Goal: Task Accomplishment & Management: Complete application form

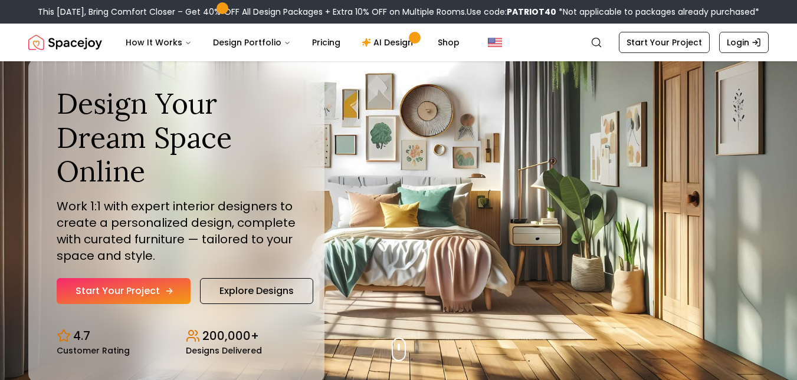
click at [139, 284] on link "Start Your Project" at bounding box center [124, 291] width 134 height 26
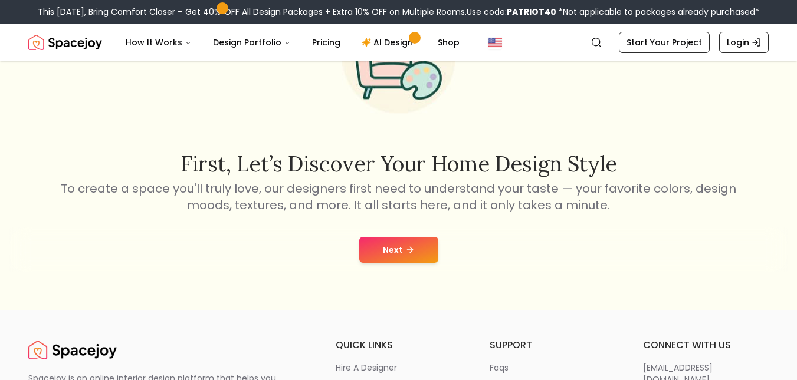
scroll to position [121, 0]
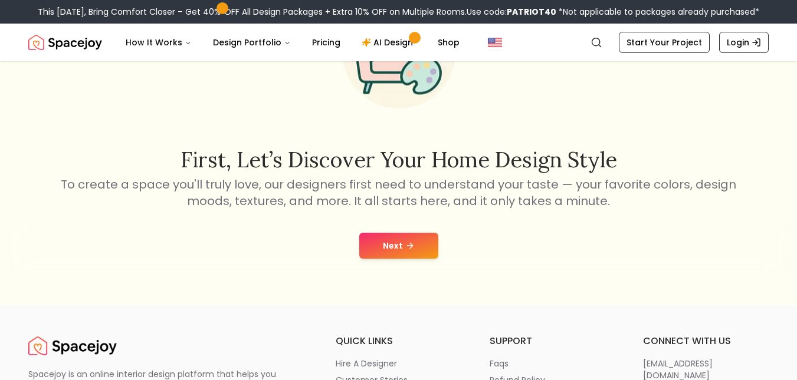
click at [413, 250] on icon at bounding box center [409, 245] width 9 height 9
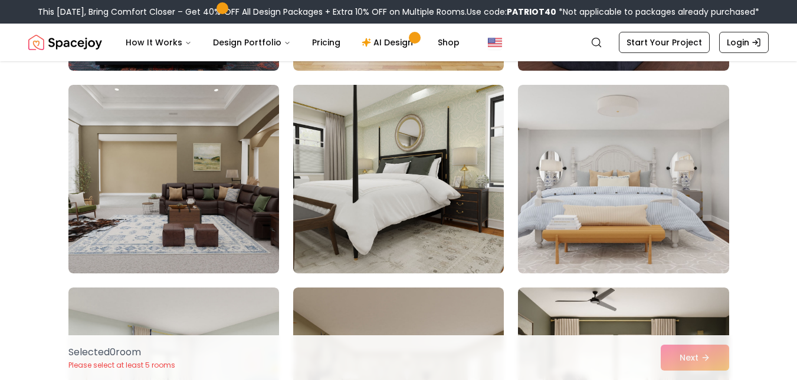
scroll to position [268, 0]
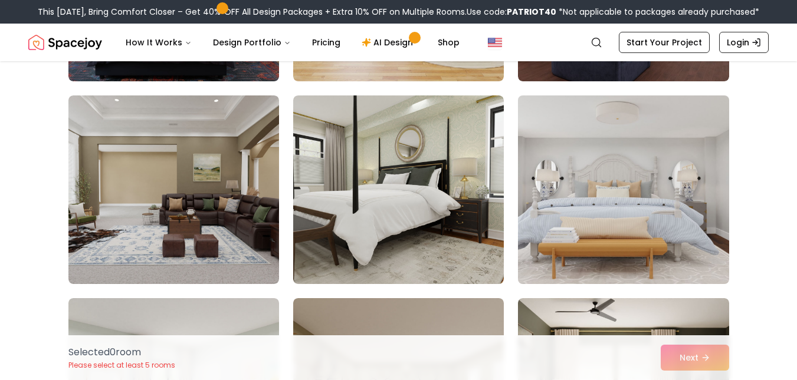
click at [620, 176] on img at bounding box center [622, 190] width 221 height 198
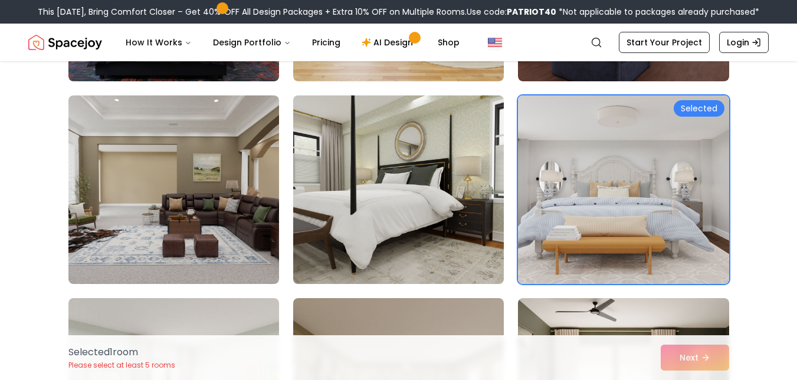
click at [425, 186] on img at bounding box center [398, 190] width 221 height 198
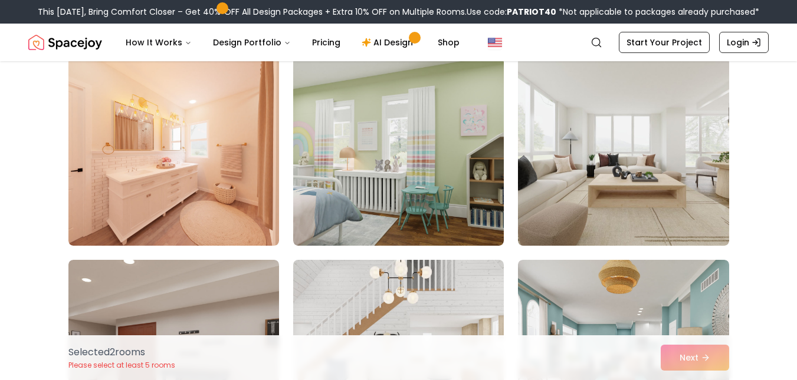
scroll to position [713, 0]
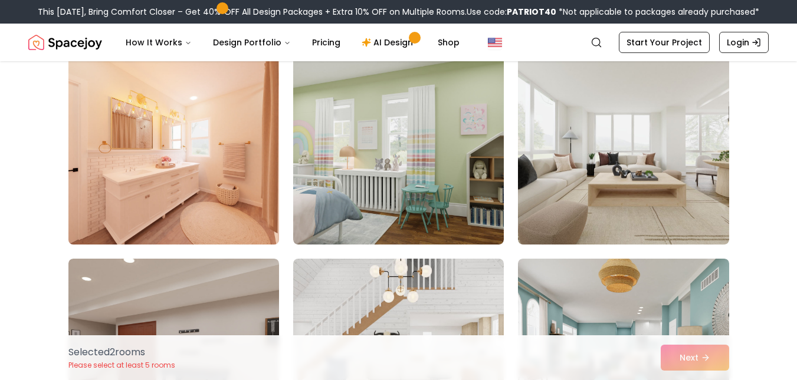
click at [219, 162] on img at bounding box center [173, 150] width 221 height 198
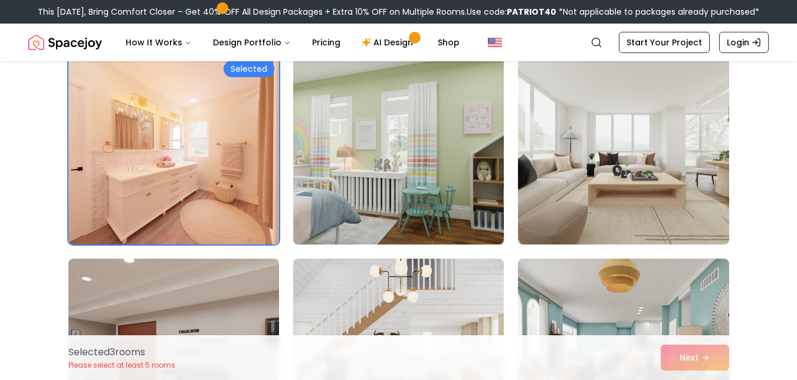
click at [330, 146] on img at bounding box center [398, 150] width 221 height 198
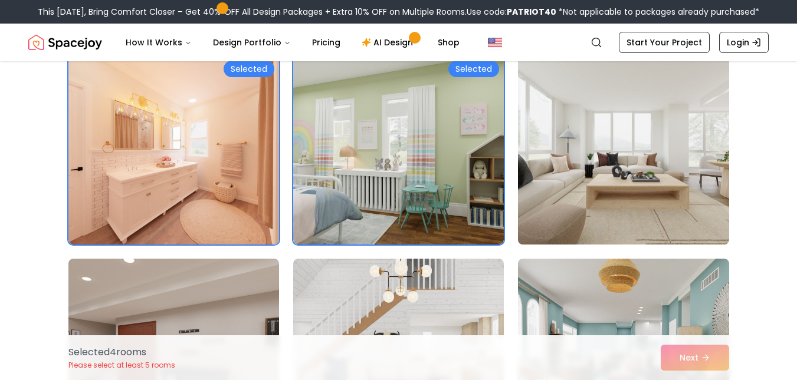
click at [597, 131] on img at bounding box center [622, 150] width 221 height 198
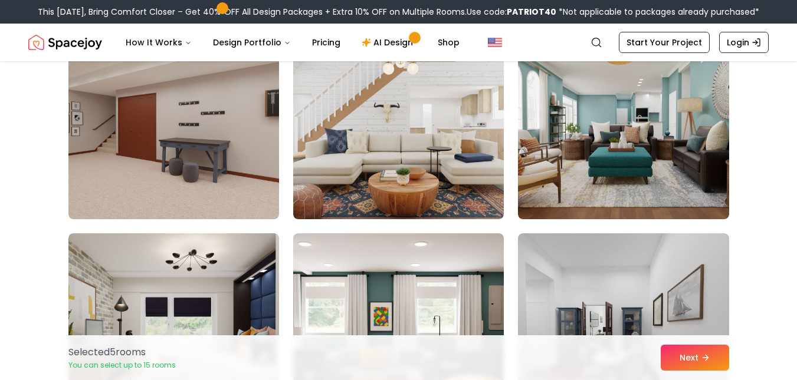
scroll to position [942, 0]
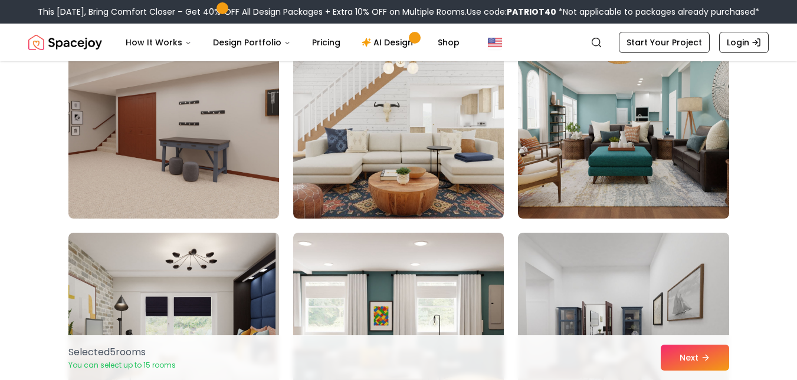
click at [597, 131] on img at bounding box center [623, 124] width 211 height 189
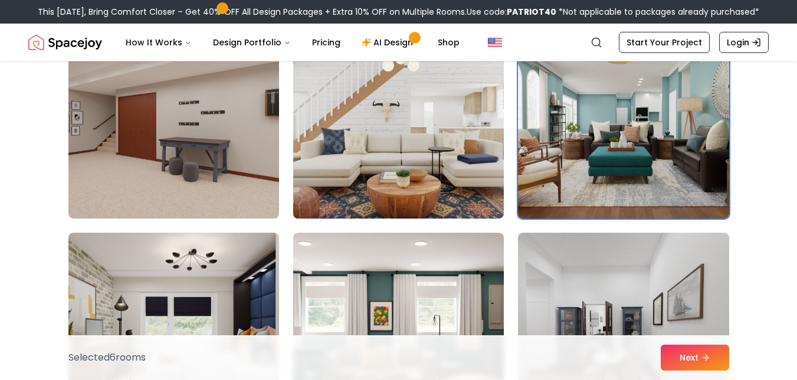
click at [425, 156] on img at bounding box center [398, 124] width 221 height 198
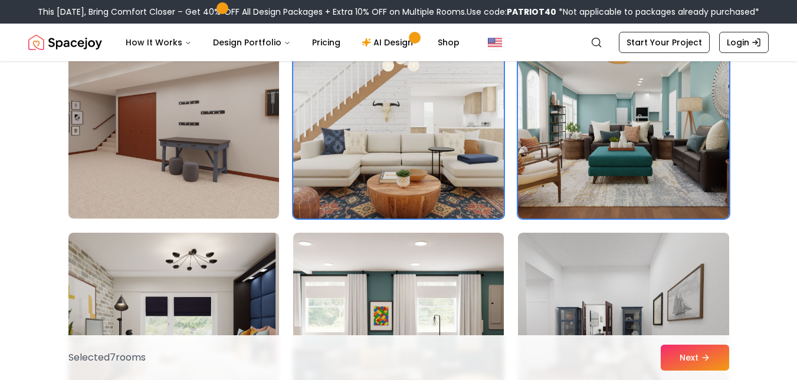
scroll to position [1076, 0]
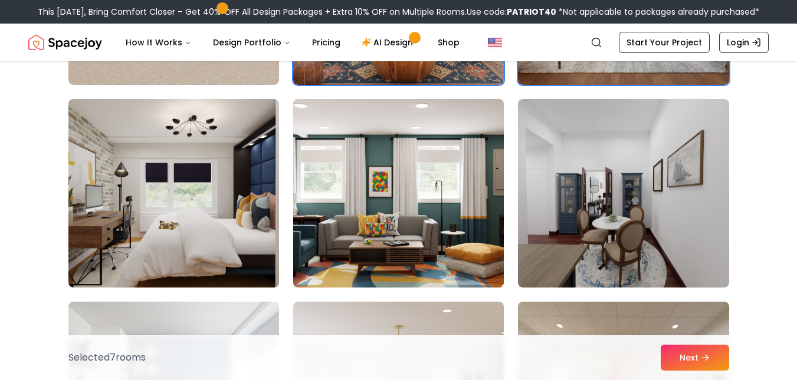
click at [467, 165] on img at bounding box center [398, 193] width 221 height 198
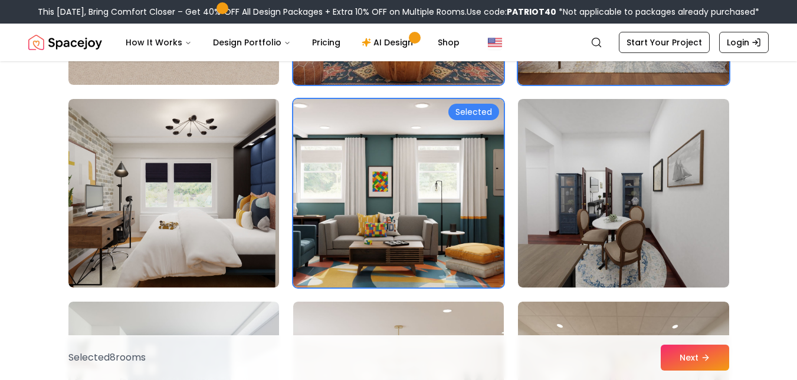
click at [467, 165] on img at bounding box center [398, 193] width 221 height 198
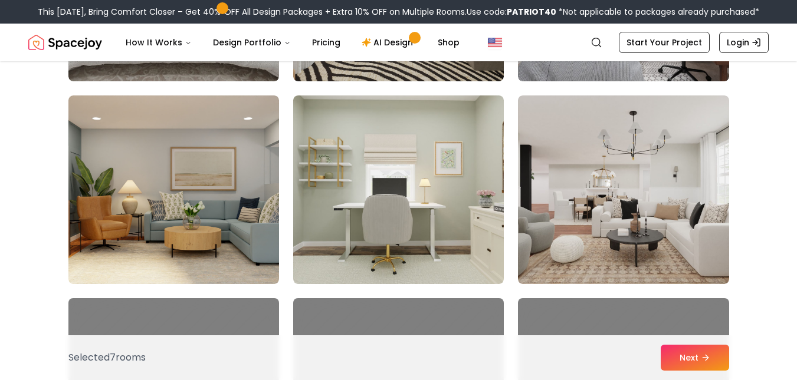
scroll to position [1891, 0]
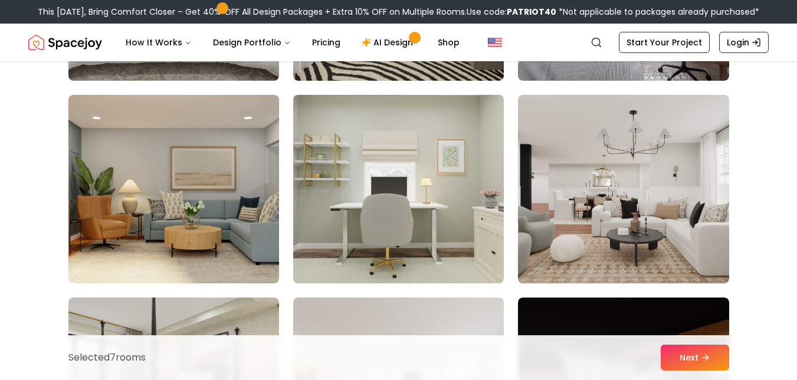
drag, startPoint x: 425, startPoint y: 171, endPoint x: 471, endPoint y: 137, distance: 57.4
click at [471, 137] on img at bounding box center [398, 189] width 221 height 198
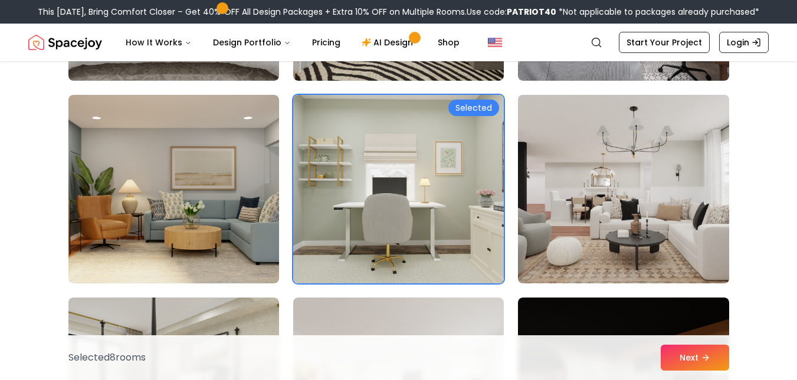
click at [581, 160] on img at bounding box center [622, 189] width 221 height 198
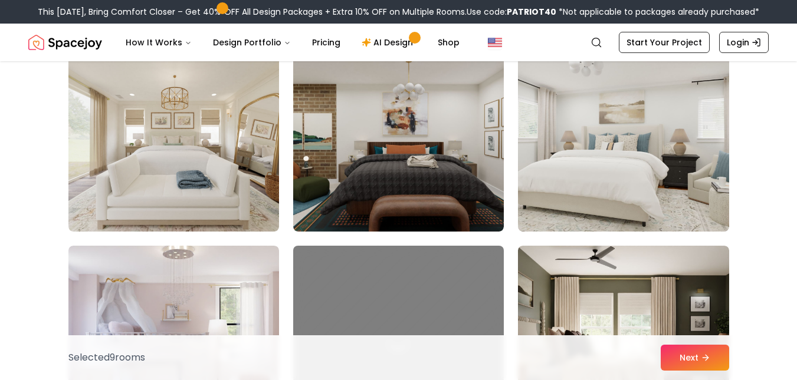
scroll to position [2557, 0]
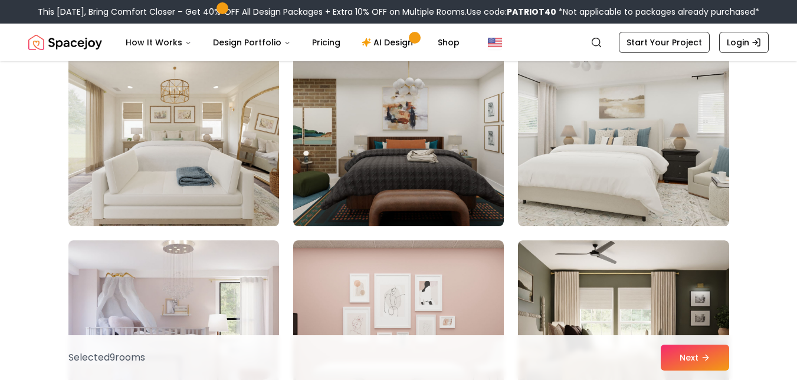
click at [235, 167] on img at bounding box center [173, 132] width 221 height 198
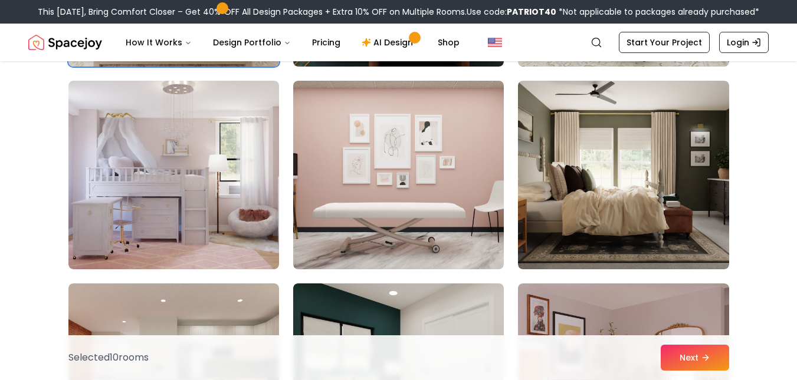
scroll to position [2737, 0]
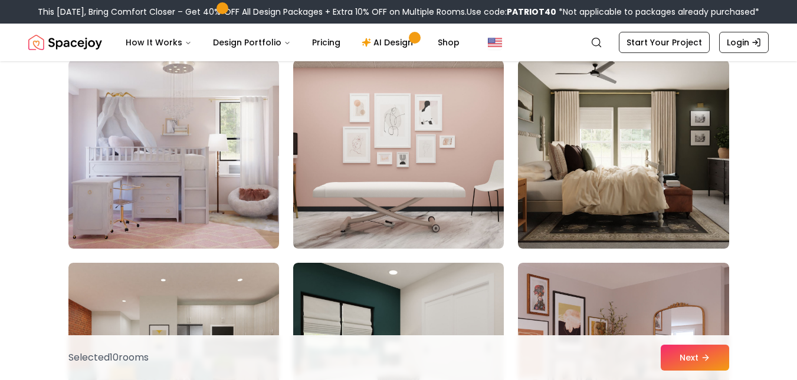
click at [235, 167] on img at bounding box center [173, 154] width 211 height 189
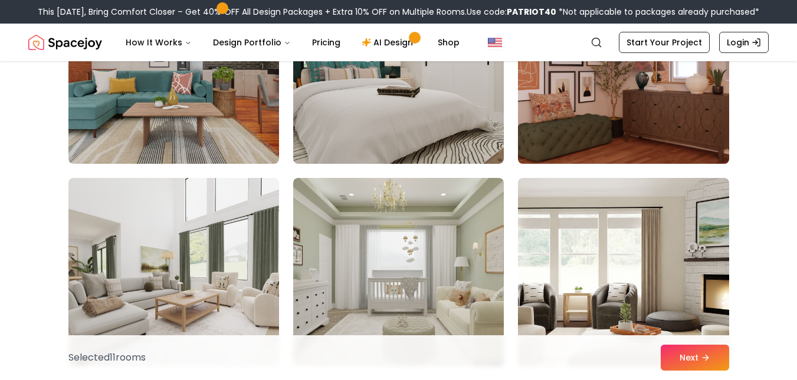
scroll to position [3026, 0]
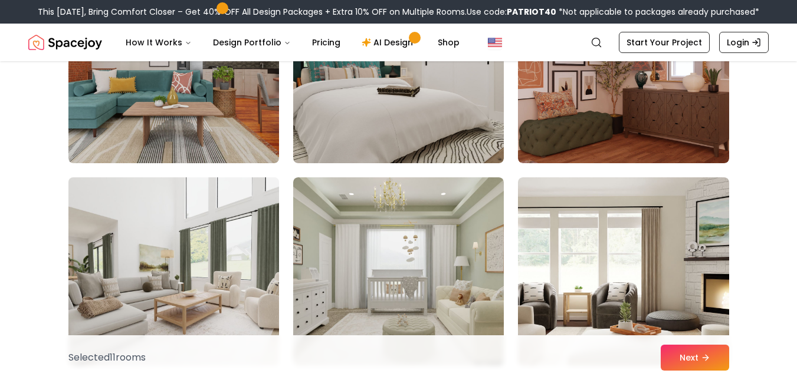
click at [222, 286] on img at bounding box center [173, 272] width 221 height 198
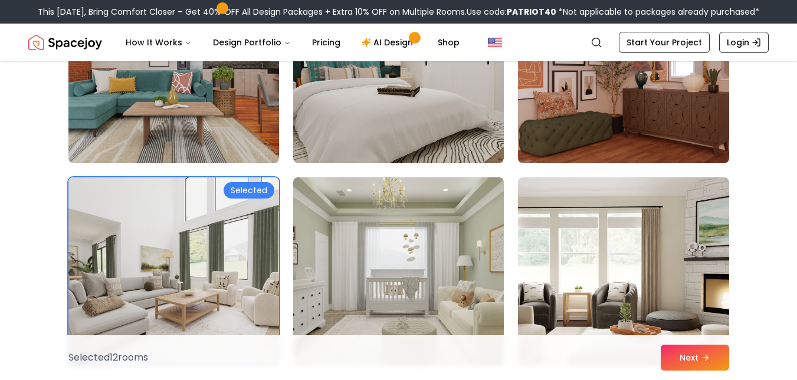
click at [372, 262] on img at bounding box center [398, 272] width 221 height 198
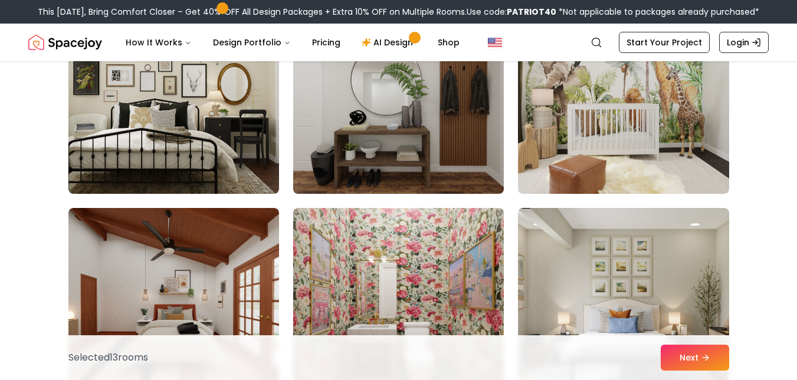
scroll to position [3403, 0]
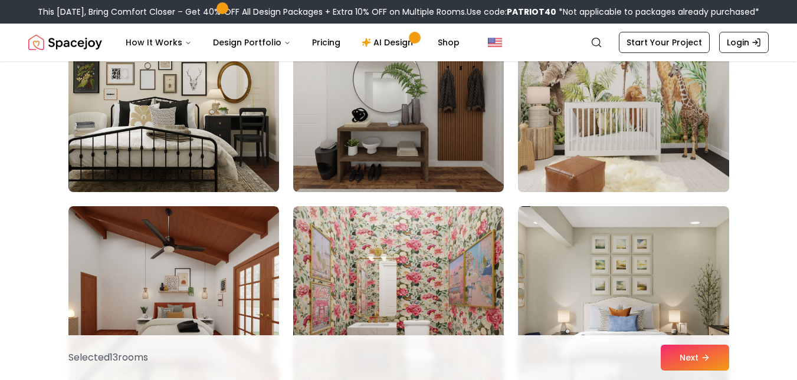
click at [624, 129] on img at bounding box center [622, 98] width 221 height 198
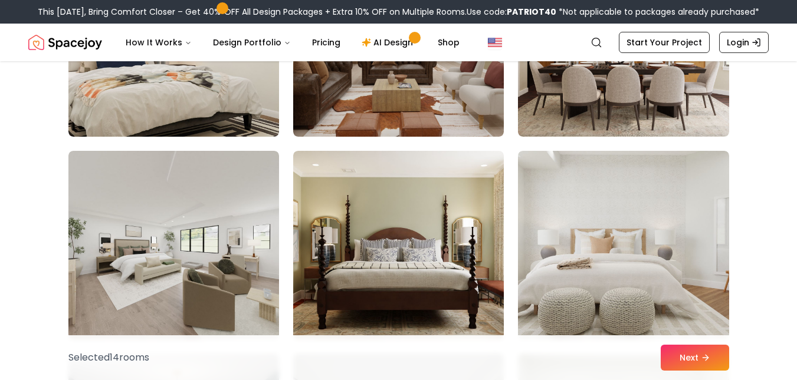
scroll to position [5284, 0]
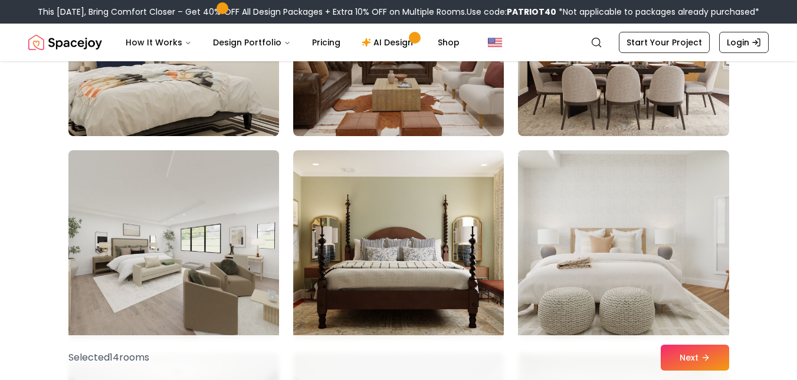
click at [211, 277] on img at bounding box center [173, 245] width 221 height 198
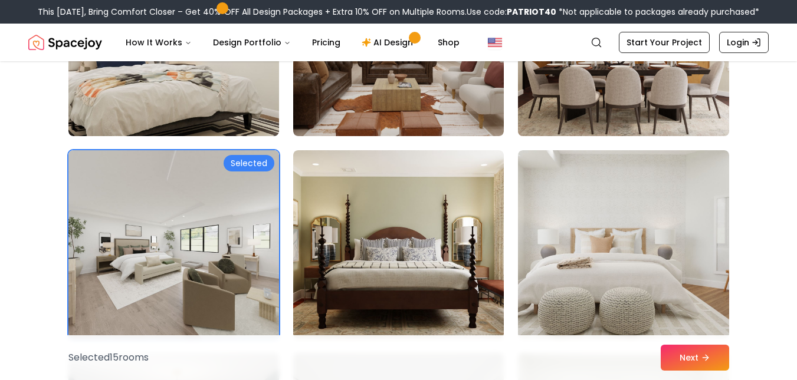
click at [639, 101] on img at bounding box center [622, 42] width 221 height 198
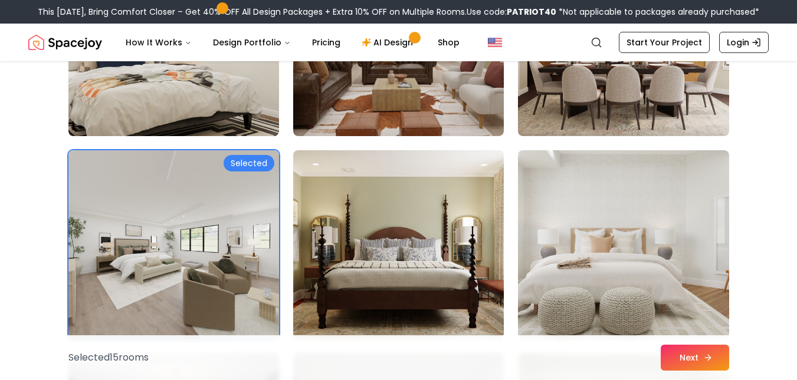
click at [670, 348] on button "Next" at bounding box center [694, 358] width 68 height 26
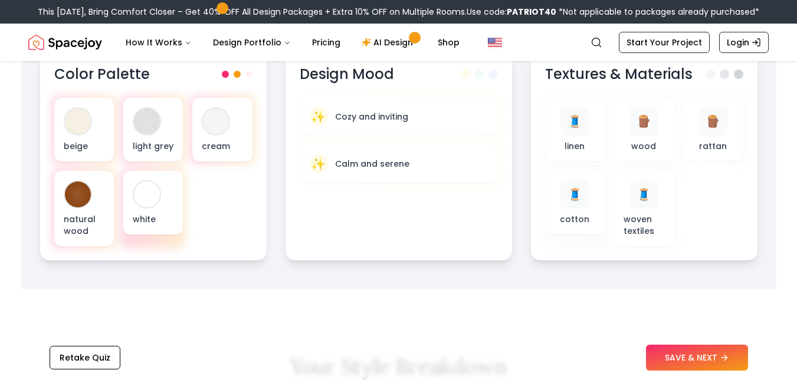
scroll to position [436, 0]
click at [679, 356] on button "SAVE & NEXT" at bounding box center [697, 358] width 102 height 26
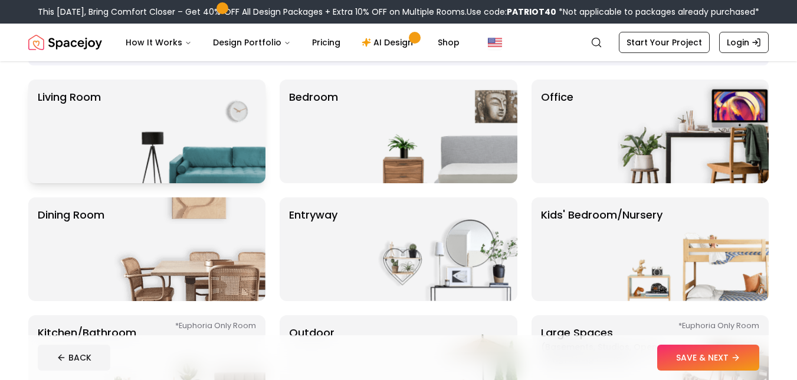
scroll to position [84, 0]
click at [222, 117] on img at bounding box center [189, 131] width 151 height 104
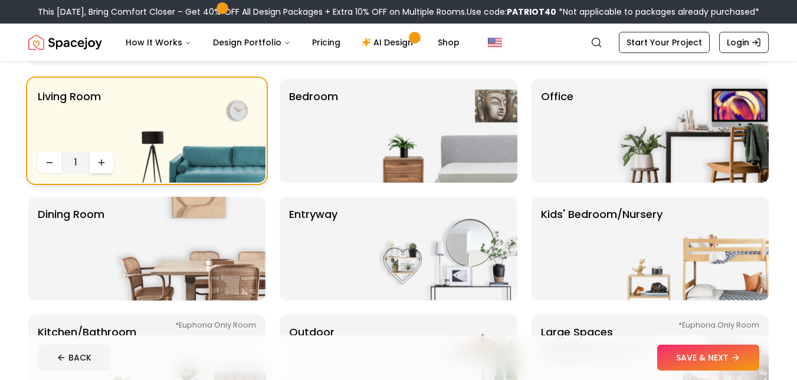
click at [104, 158] on icon "Increase quantity" at bounding box center [101, 162] width 9 height 9
click at [462, 131] on img at bounding box center [441, 131] width 151 height 104
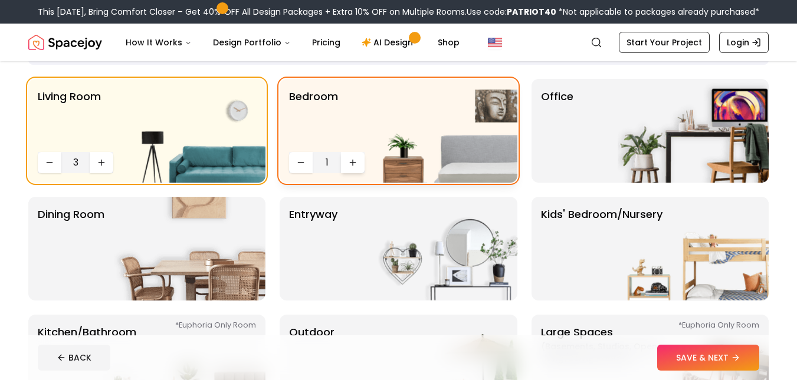
click at [356, 157] on button "Increase quantity" at bounding box center [353, 162] width 24 height 21
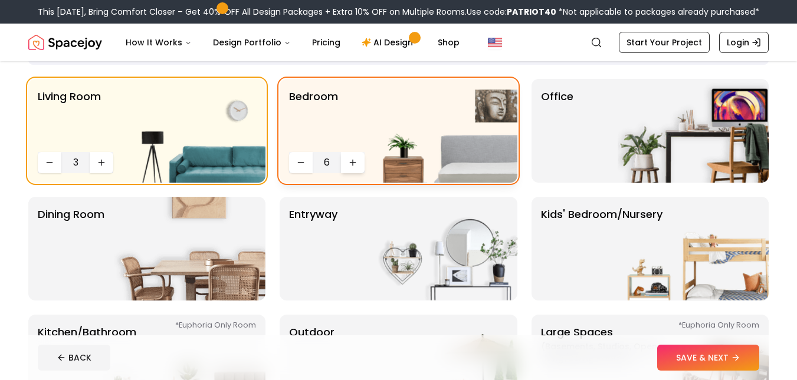
click at [356, 157] on button "Increase quantity" at bounding box center [353, 162] width 24 height 21
click at [307, 163] on button "Decrease quantity" at bounding box center [301, 162] width 24 height 21
click at [699, 169] on img at bounding box center [692, 131] width 151 height 104
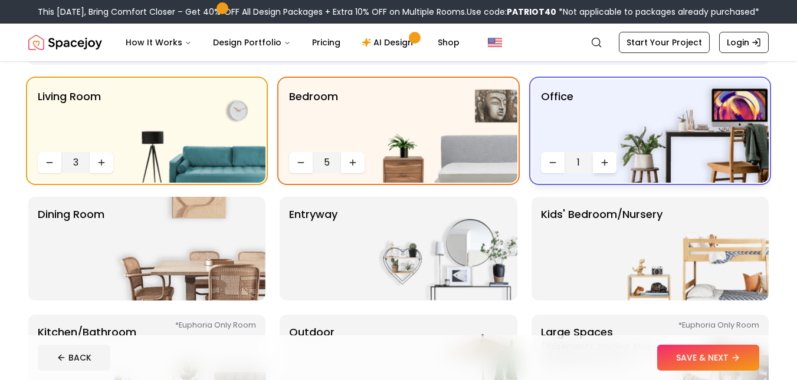
click at [612, 160] on button "Increase quantity" at bounding box center [605, 162] width 24 height 21
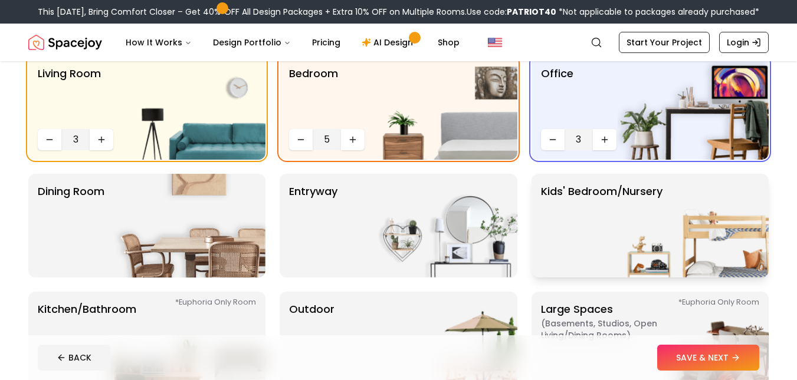
scroll to position [113, 0]
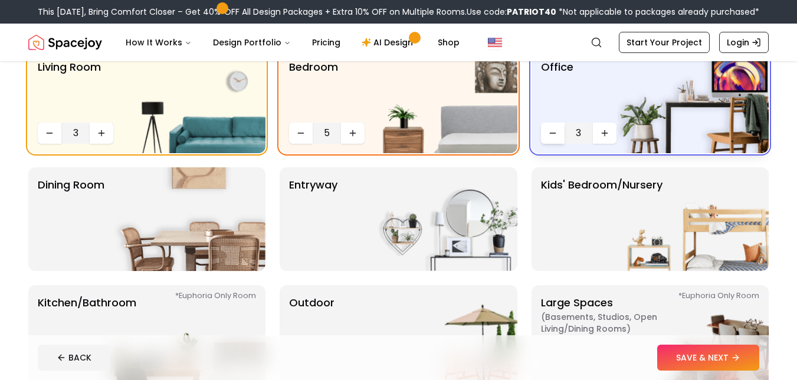
click at [550, 130] on icon "Decrease quantity" at bounding box center [552, 133] width 9 height 9
click at [379, 245] on img at bounding box center [441, 219] width 151 height 104
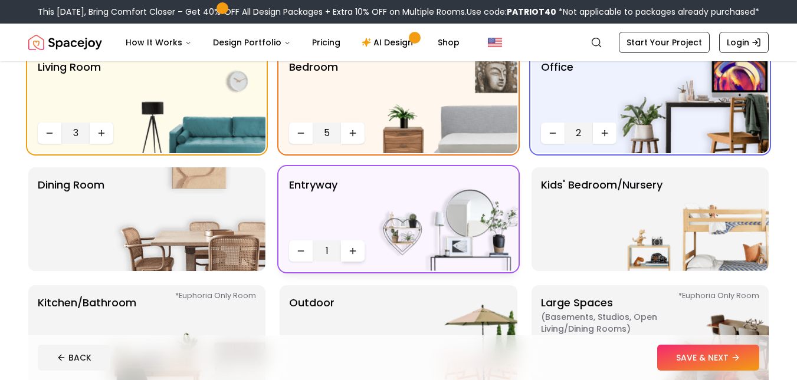
click at [348, 254] on icon "Increase quantity" at bounding box center [352, 250] width 9 height 9
click at [224, 244] on img at bounding box center [189, 219] width 151 height 104
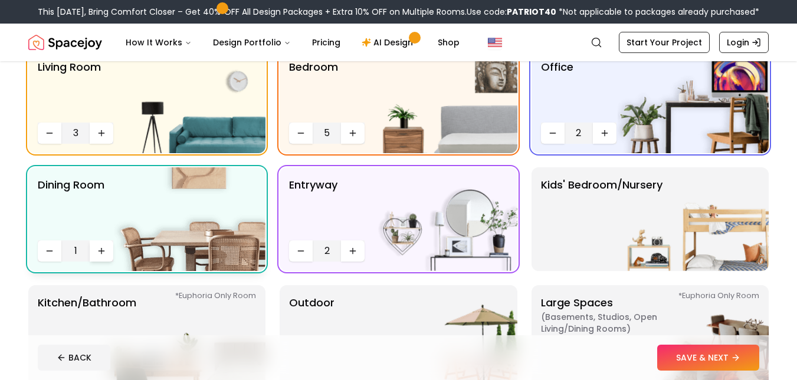
click at [104, 247] on icon "Increase quantity" at bounding box center [101, 250] width 9 height 9
click at [593, 216] on p "Kids' Bedroom/Nursery" at bounding box center [601, 219] width 121 height 85
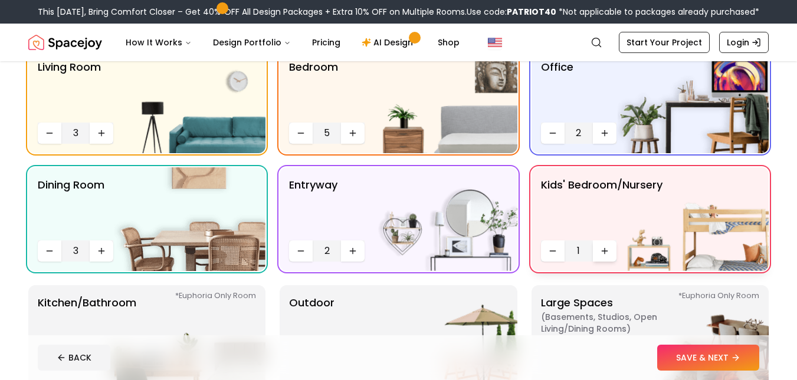
click at [609, 249] on button "Increase quantity" at bounding box center [605, 251] width 24 height 21
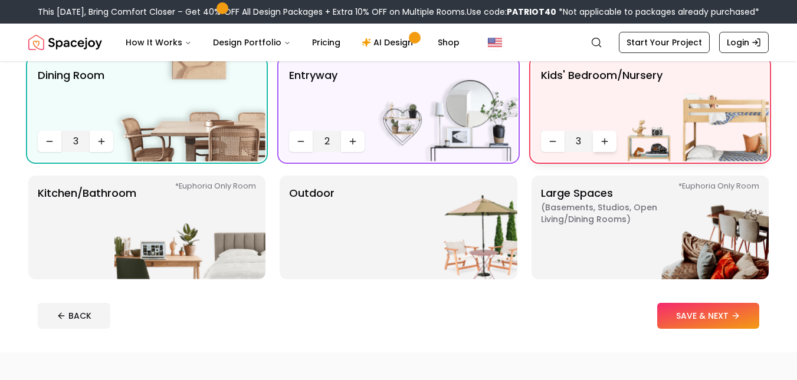
scroll to position [282, 0]
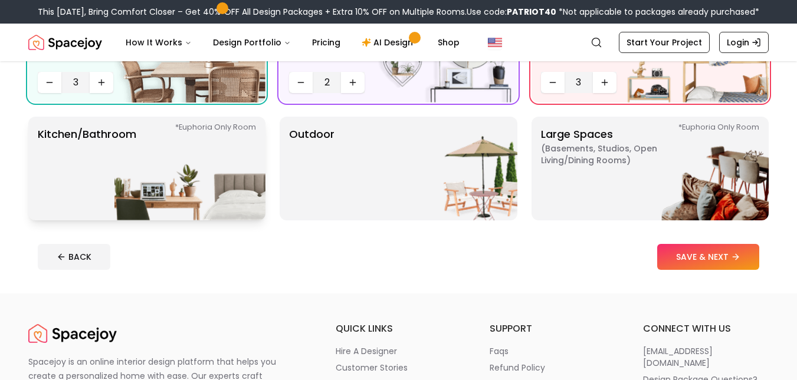
click at [119, 178] on img at bounding box center [189, 169] width 151 height 104
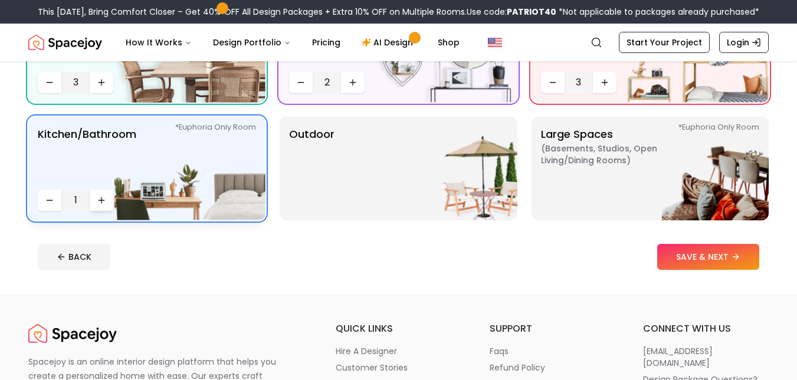
click at [100, 195] on button "Increase quantity" at bounding box center [102, 200] width 24 height 21
click at [436, 156] on img at bounding box center [441, 169] width 151 height 104
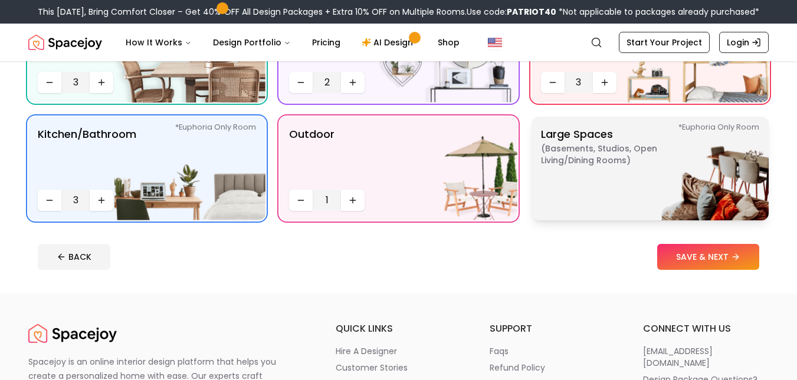
click at [673, 193] on img at bounding box center [692, 169] width 151 height 104
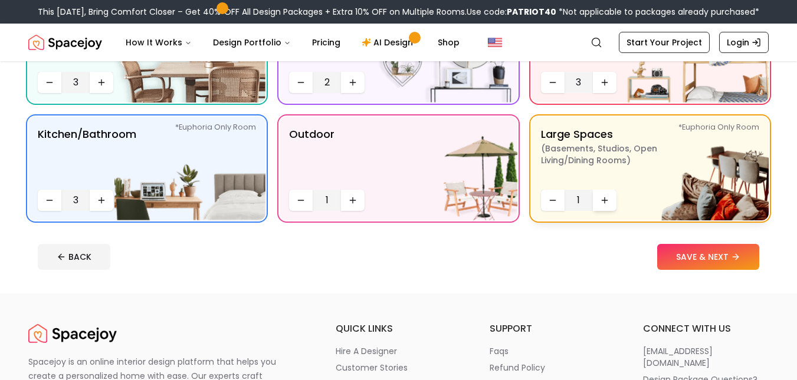
click at [601, 200] on icon "Increase quantity" at bounding box center [604, 200] width 9 height 9
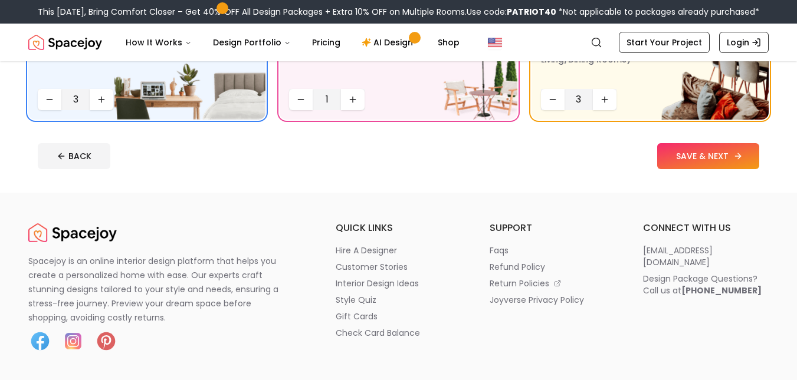
scroll to position [384, 0]
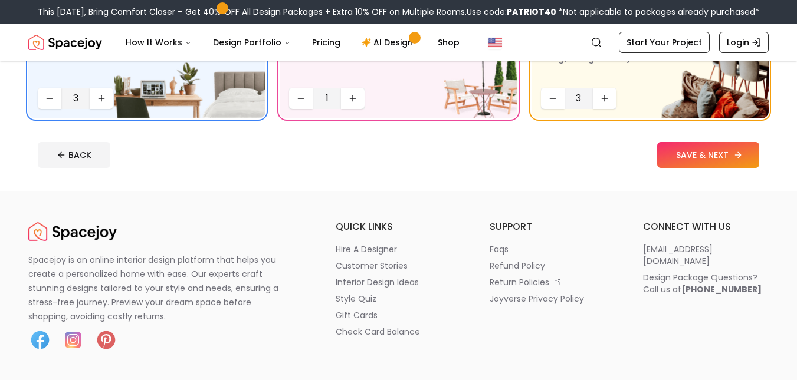
click at [716, 147] on button "SAVE & NEXT" at bounding box center [708, 155] width 102 height 26
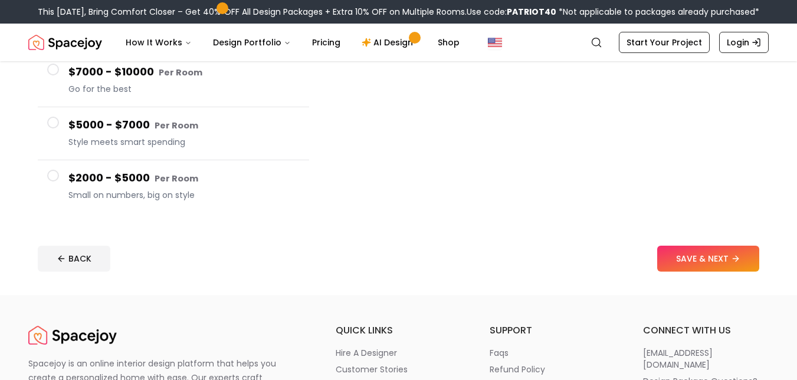
scroll to position [239, 0]
click at [678, 251] on button "SAVE & NEXT" at bounding box center [708, 258] width 102 height 26
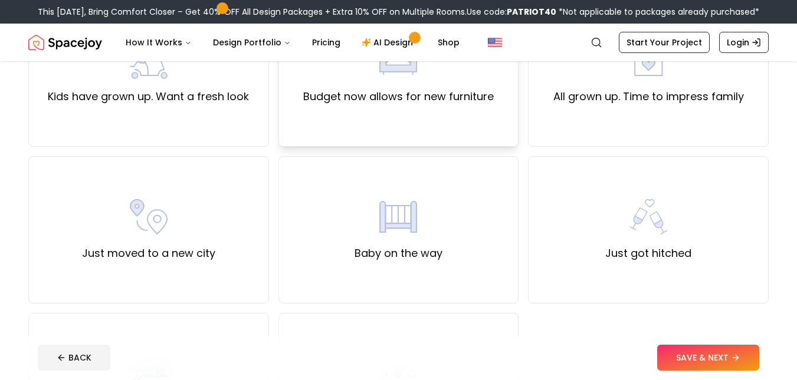
scroll to position [321, 0]
click at [409, 257] on label "Baby on the way" at bounding box center [398, 253] width 88 height 17
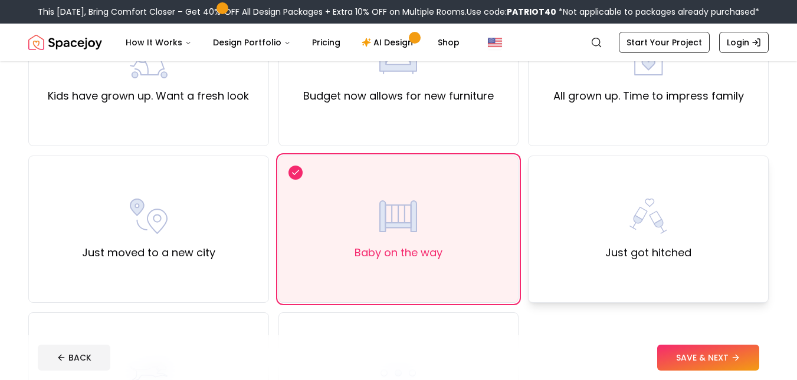
click at [551, 241] on div "Just got hitched" at bounding box center [648, 229] width 241 height 147
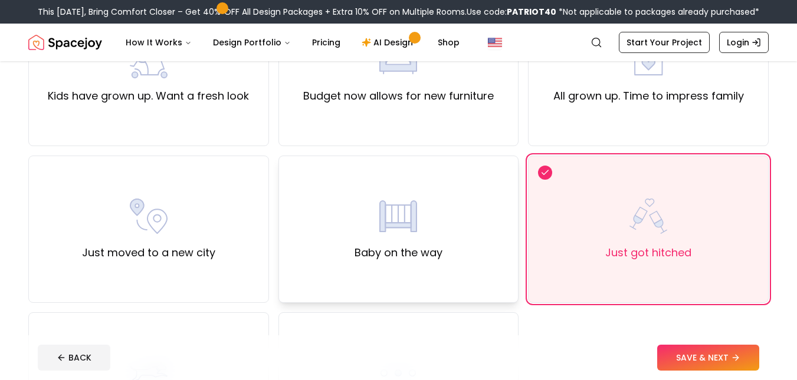
click at [400, 251] on label "Baby on the way" at bounding box center [398, 253] width 88 height 17
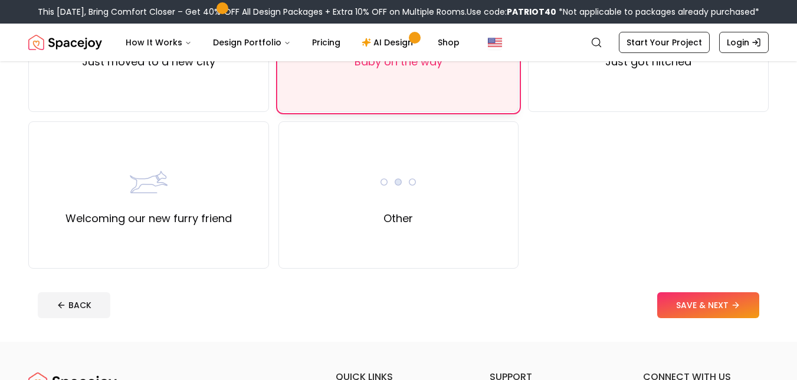
scroll to position [512, 0]
click at [396, 188] on img at bounding box center [398, 182] width 38 height 38
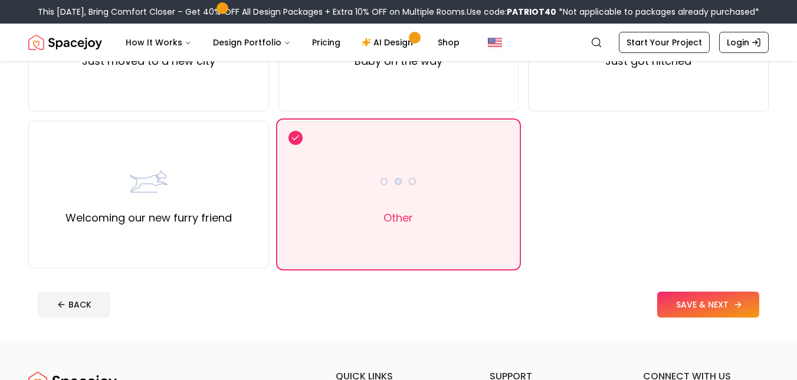
click at [676, 304] on button "SAVE & NEXT" at bounding box center [708, 305] width 102 height 26
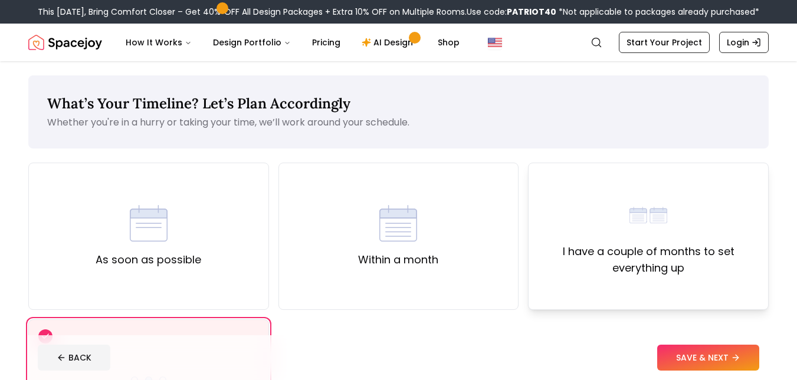
click at [634, 228] on img at bounding box center [648, 215] width 38 height 38
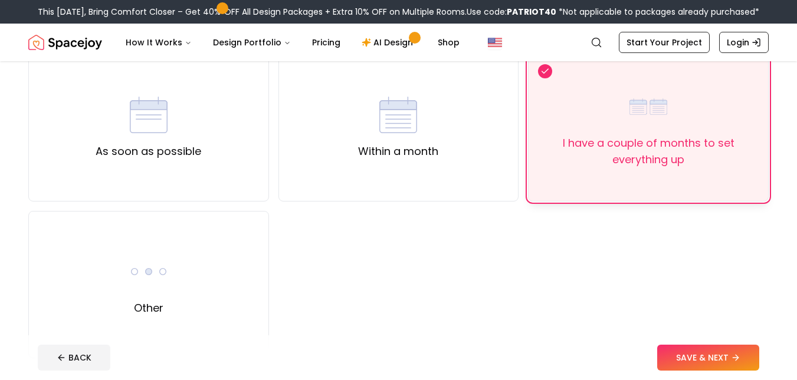
scroll to position [110, 0]
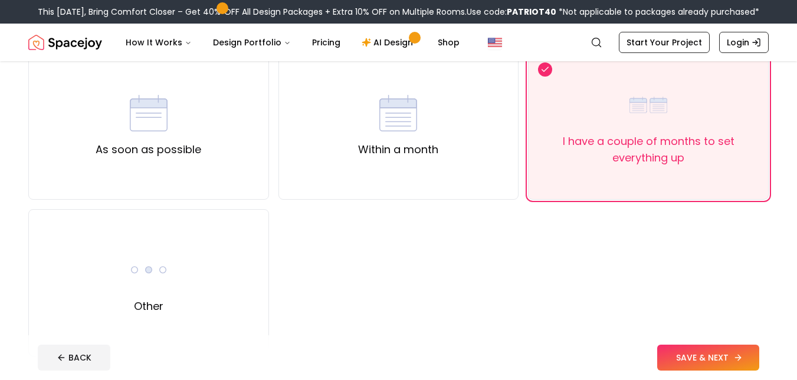
click at [675, 362] on button "SAVE & NEXT" at bounding box center [708, 358] width 102 height 26
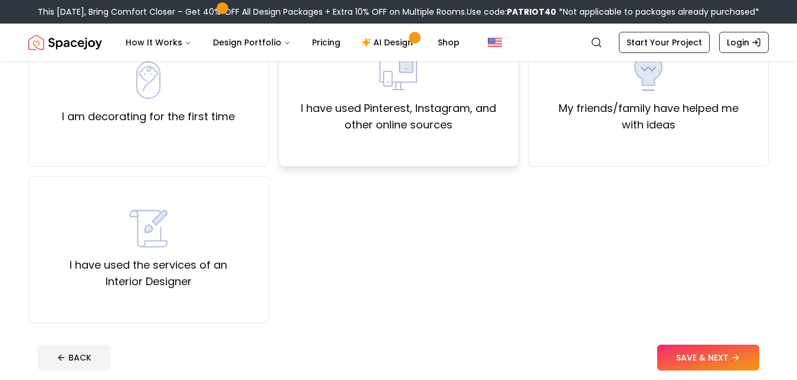
scroll to position [143, 0]
click at [439, 145] on div "I have used Pinterest, Instagram, and other online sources" at bounding box center [398, 93] width 241 height 147
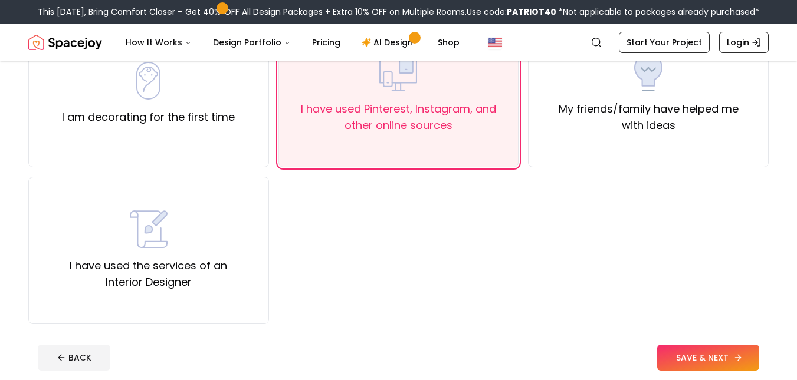
click at [699, 361] on button "SAVE & NEXT" at bounding box center [708, 358] width 102 height 26
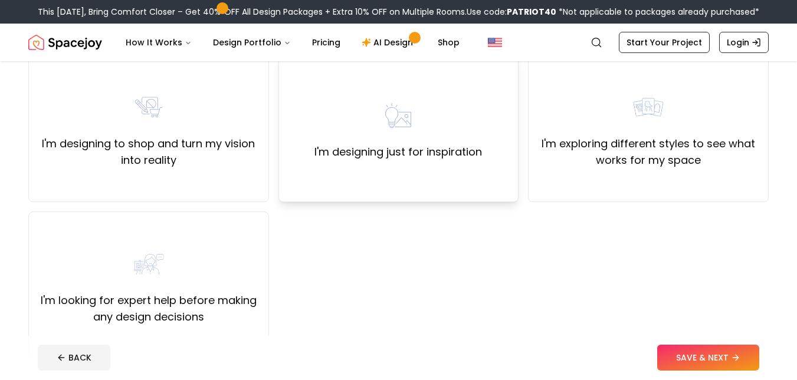
scroll to position [109, 0]
click at [402, 199] on div "I'm designing just for inspiration" at bounding box center [398, 127] width 241 height 147
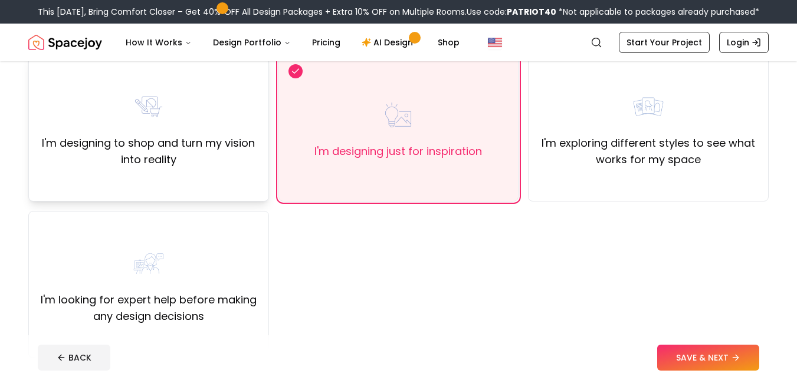
click at [185, 134] on div "I'm designing to shop and turn my vision into reality" at bounding box center [148, 128] width 221 height 80
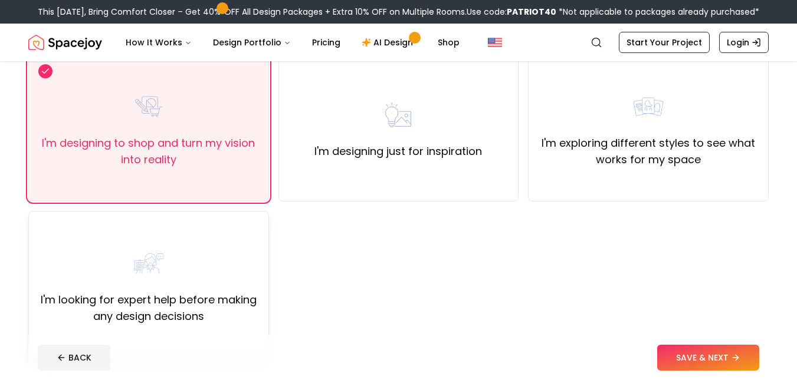
click at [168, 268] on div "I'm looking for expert help before making any design decisions" at bounding box center [148, 285] width 221 height 80
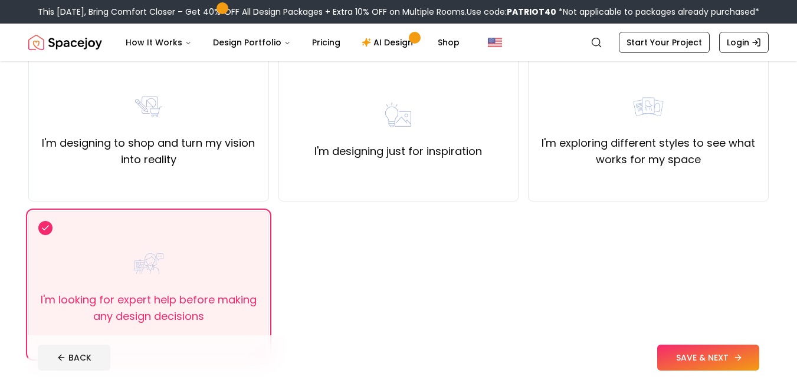
click at [692, 368] on button "SAVE & NEXT" at bounding box center [708, 358] width 102 height 26
